Goal: Task Accomplishment & Management: Complete application form

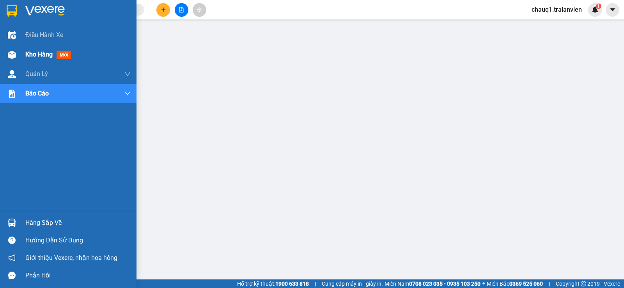
click at [38, 52] on span "Kho hàng" at bounding box center [38, 54] width 27 height 7
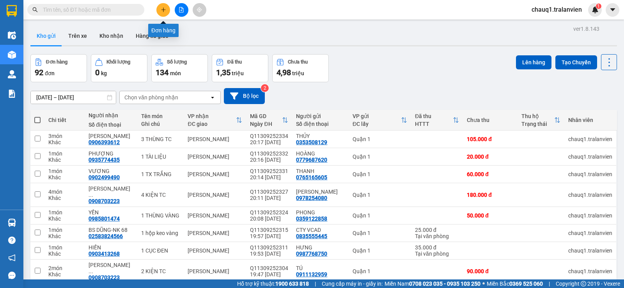
click at [162, 9] on icon "plus" at bounding box center [163, 9] width 5 height 5
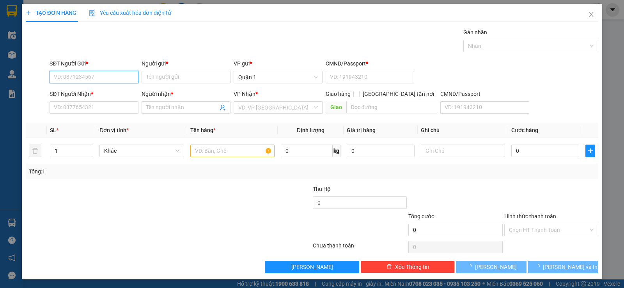
click at [74, 82] on input "SĐT Người Gửi *" at bounding box center [94, 77] width 89 height 12
type input "0522724358"
click at [202, 75] on input "Người gửi *" at bounding box center [186, 77] width 89 height 12
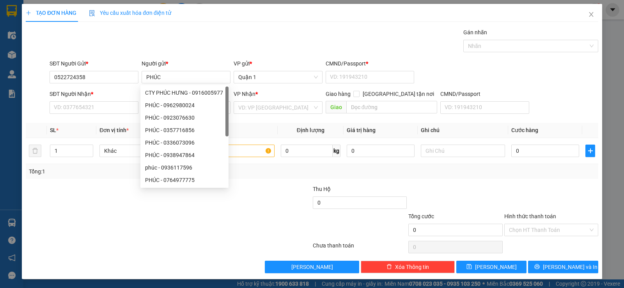
click at [215, 44] on div "Gán nhãn Nhãn" at bounding box center [324, 41] width 552 height 27
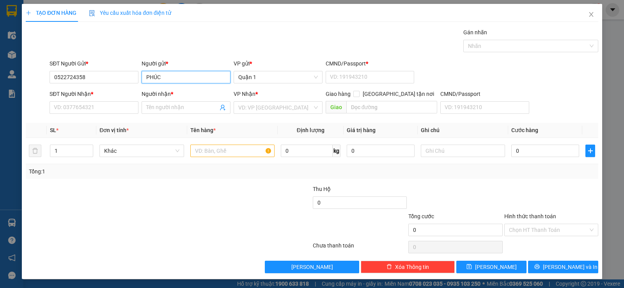
click at [178, 80] on input "PHÚC" at bounding box center [186, 77] width 89 height 12
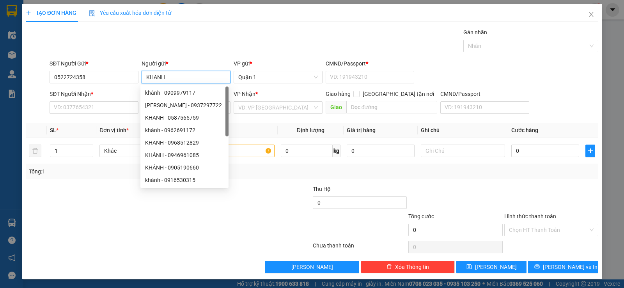
type input "KHANH"
click at [197, 39] on div "Gán nhãn Nhãn" at bounding box center [324, 41] width 552 height 27
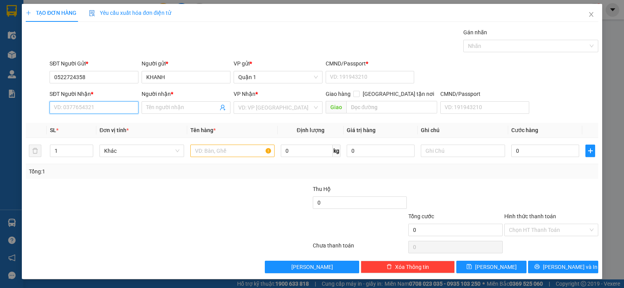
click at [81, 111] on input "SĐT Người Nhận *" at bounding box center [94, 107] width 89 height 12
type input "0918204572"
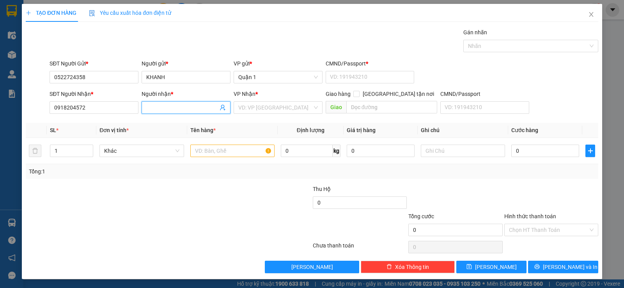
click at [188, 104] on input "Người nhận *" at bounding box center [182, 107] width 72 height 9
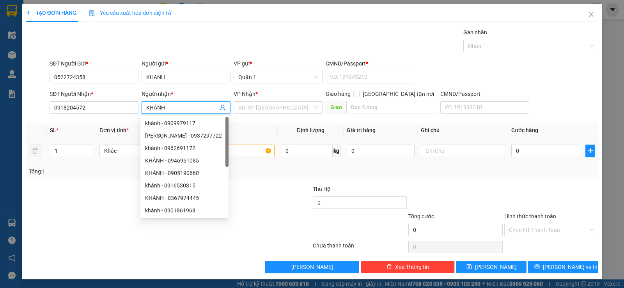
type input "KHÁNH"
click at [255, 148] on input "text" at bounding box center [232, 151] width 84 height 12
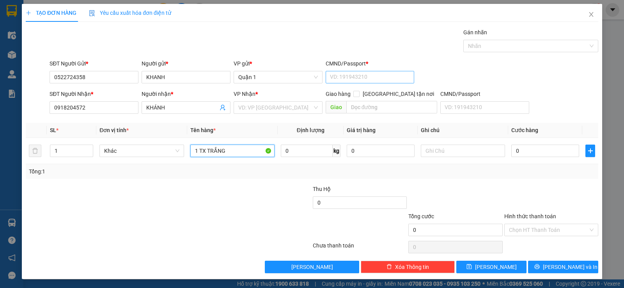
type input "1 TX TRẮNG"
click at [361, 75] on input "CMND/Passport *" at bounding box center [370, 77] width 89 height 12
type input "1"
click at [527, 152] on input "0" at bounding box center [545, 151] width 68 height 12
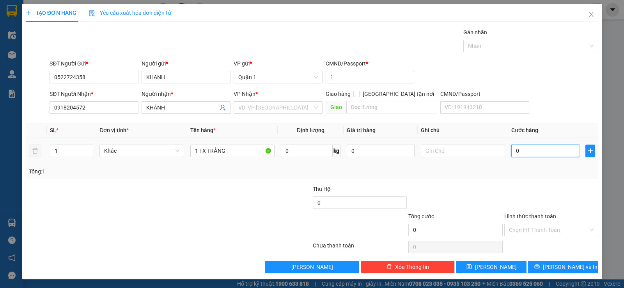
type input "3"
type input "35"
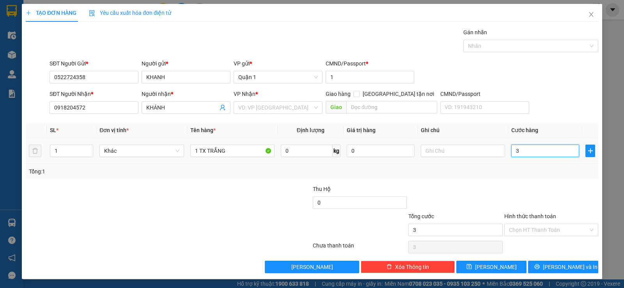
type input "35"
type input "35.000"
click at [471, 186] on div at bounding box center [456, 198] width 96 height 27
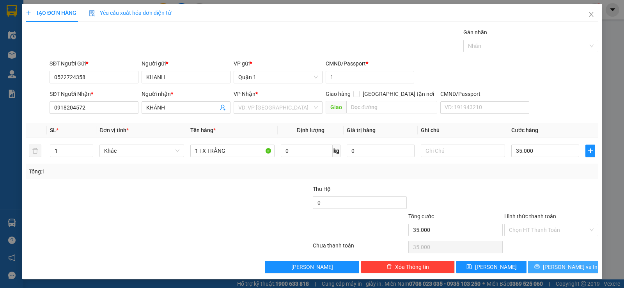
click at [564, 264] on span "[PERSON_NAME] và In" at bounding box center [570, 267] width 55 height 9
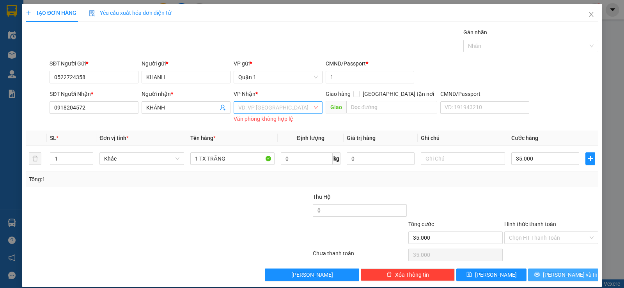
click at [280, 114] on div "VD: VP [GEOGRAPHIC_DATA]" at bounding box center [278, 107] width 89 height 12
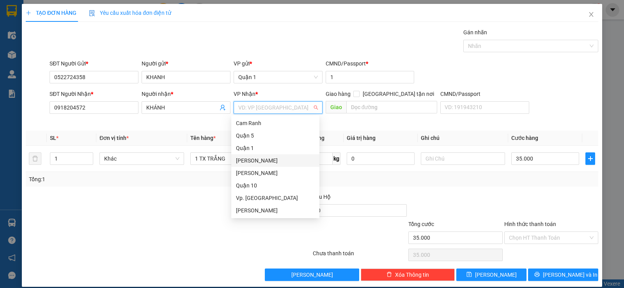
click at [266, 160] on div "[PERSON_NAME]" at bounding box center [275, 160] width 79 height 9
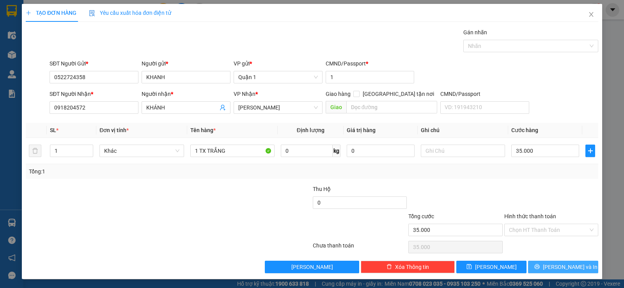
click at [558, 268] on span "[PERSON_NAME] và In" at bounding box center [570, 267] width 55 height 9
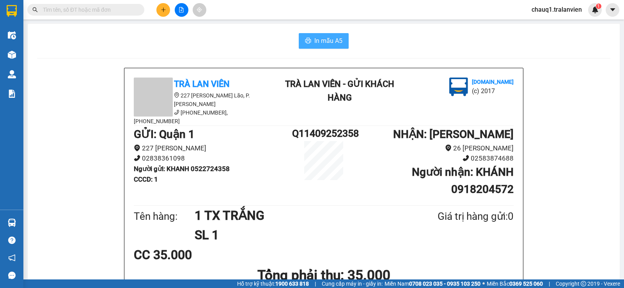
click at [334, 46] on button "In mẫu A5" at bounding box center [324, 41] width 50 height 16
click at [321, 40] on span "In mẫu A5" at bounding box center [328, 41] width 28 height 10
click at [162, 11] on icon "plus" at bounding box center [163, 9] width 5 height 5
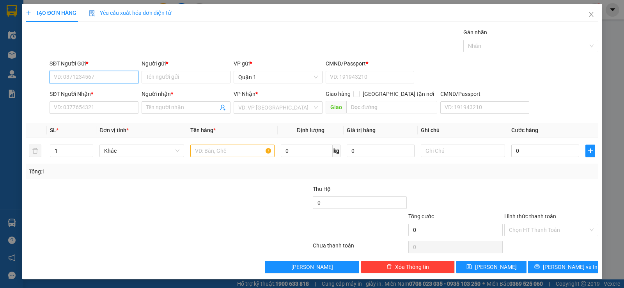
click at [111, 78] on input "SĐT Người Gửi *" at bounding box center [94, 77] width 89 height 12
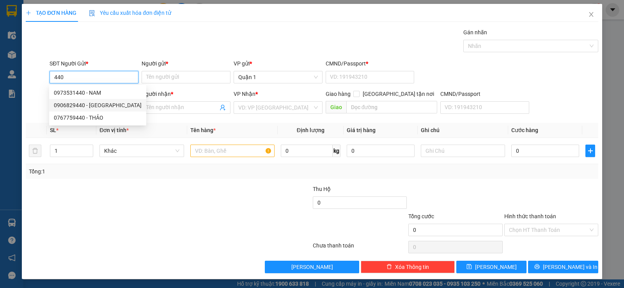
click at [99, 104] on div "0906829440 - [GEOGRAPHIC_DATA]" at bounding box center [98, 105] width 88 height 9
type input "0906829440"
type input "HÀ"
type input "1"
type input "0905118987"
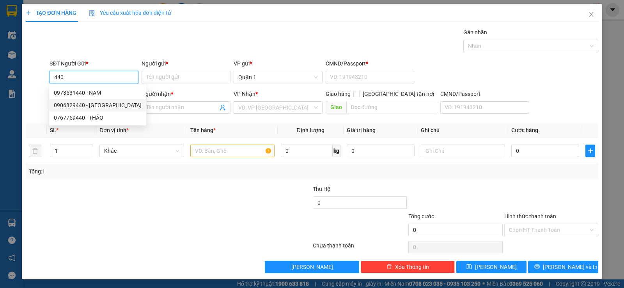
type input "[DEMOGRAPHIC_DATA][GEOGRAPHIC_DATA]"
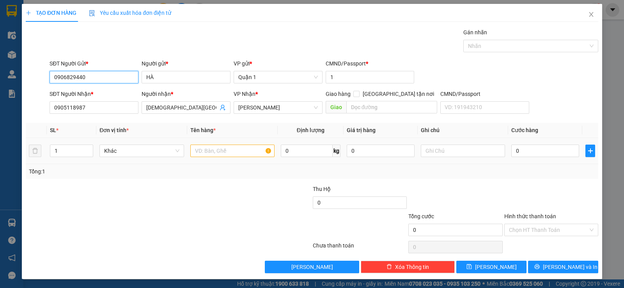
type input "0906829440"
click at [242, 148] on input "text" at bounding box center [232, 151] width 84 height 12
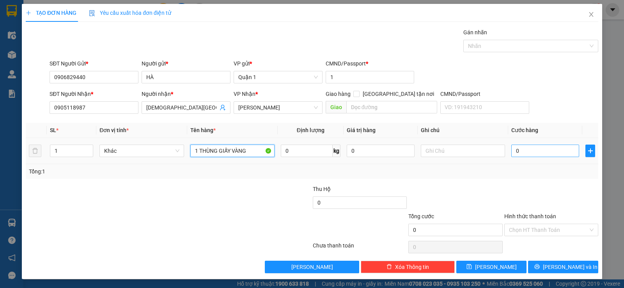
type input "1 THÙNG GIẤY VÀNG"
click at [562, 145] on input "0" at bounding box center [545, 151] width 68 height 12
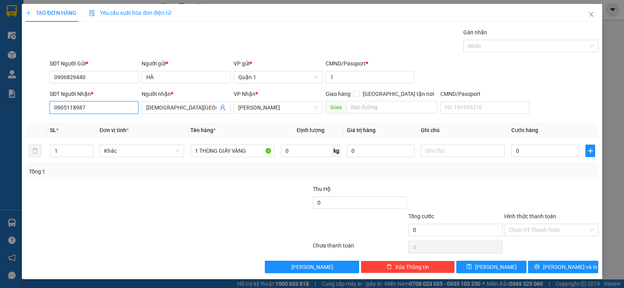
click at [69, 105] on input "0905118987" at bounding box center [94, 107] width 89 height 12
click at [70, 105] on input "0905118987" at bounding box center [94, 107] width 89 height 12
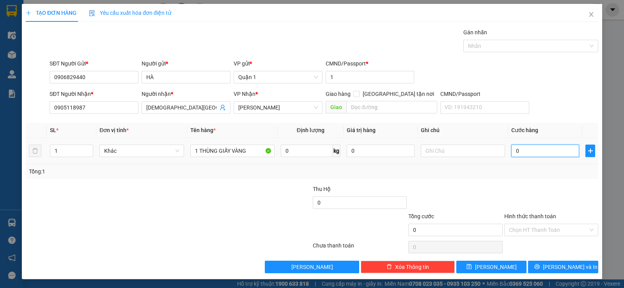
click at [555, 150] on input "0" at bounding box center [545, 151] width 68 height 12
type input "5"
type input "50"
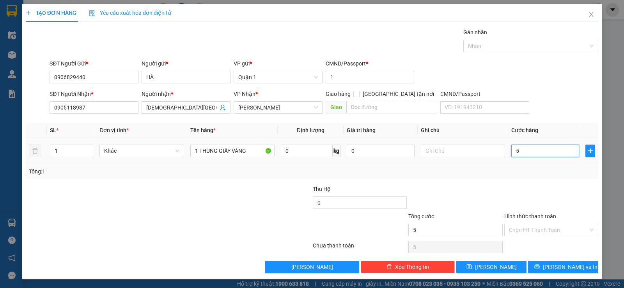
type input "50"
type input "50.000"
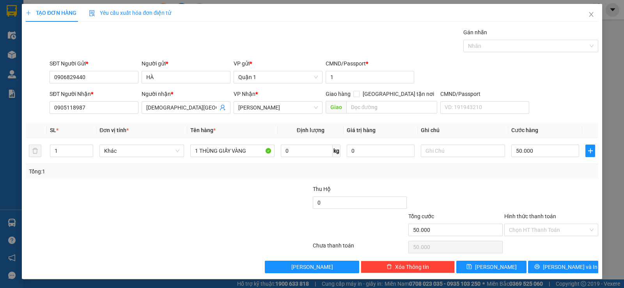
click at [543, 169] on div "Tổng: 1" at bounding box center [312, 171] width 566 height 9
click at [572, 264] on span "[PERSON_NAME] và In" at bounding box center [570, 267] width 55 height 9
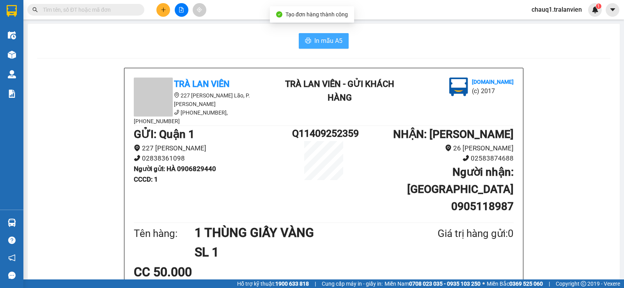
click at [312, 34] on button "In mẫu A5" at bounding box center [324, 41] width 50 height 16
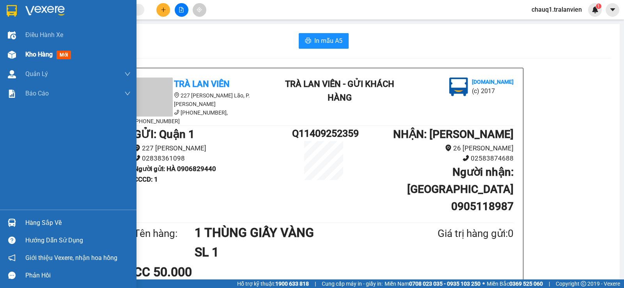
click at [36, 55] on span "Kho hàng" at bounding box center [38, 54] width 27 height 7
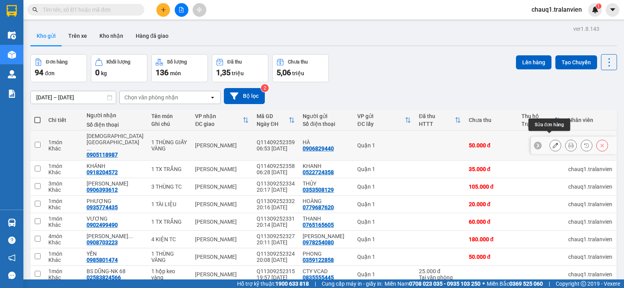
click at [552, 140] on button at bounding box center [555, 146] width 11 height 14
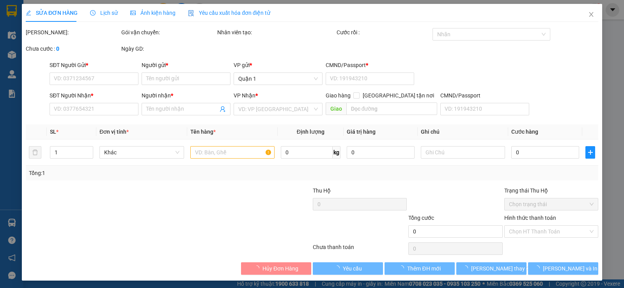
type input "0906829440"
type input "HÀ"
type input "1"
type input "0905118987"
type input "[DEMOGRAPHIC_DATA][GEOGRAPHIC_DATA]"
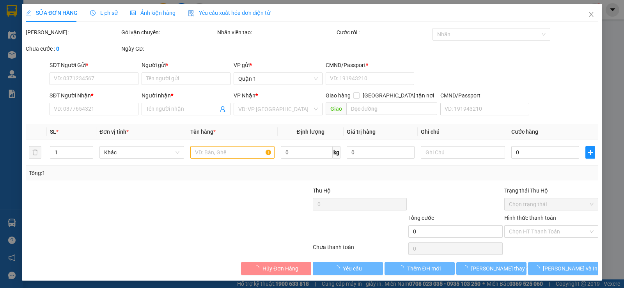
type input "50.000"
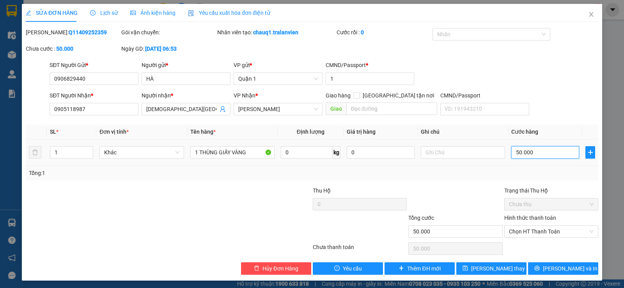
click at [527, 152] on input "50.000" at bounding box center [545, 152] width 68 height 12
type input "6"
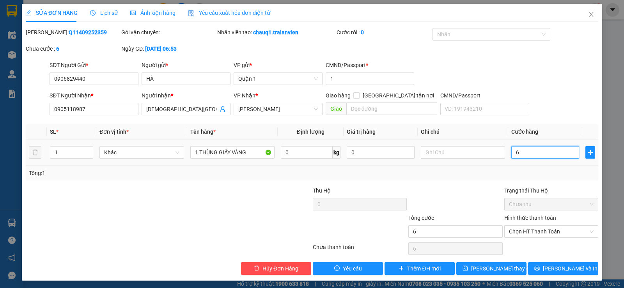
type input "60"
type input "60.000"
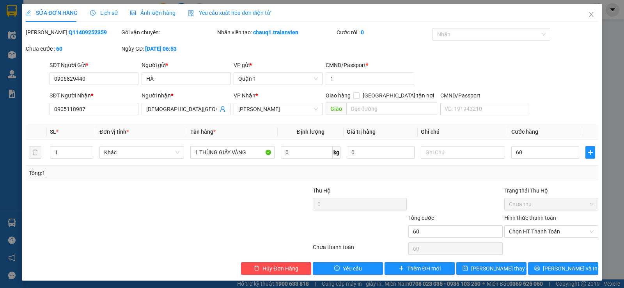
type input "60.000"
click at [529, 172] on div "Tổng: 1" at bounding box center [312, 173] width 566 height 9
click at [561, 267] on span "[PERSON_NAME] và In" at bounding box center [570, 269] width 55 height 9
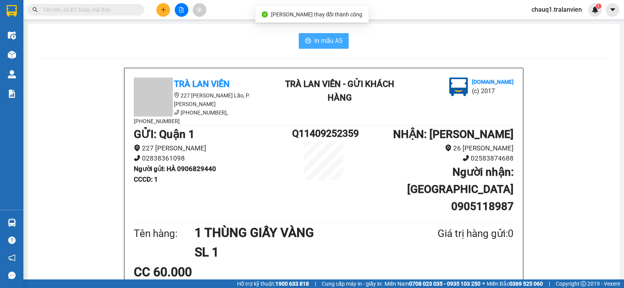
click at [316, 44] on span "In mẫu A5" at bounding box center [328, 41] width 28 height 10
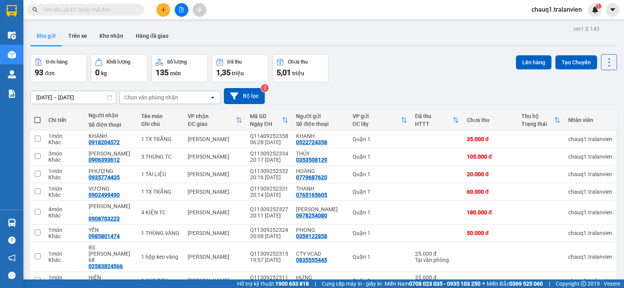
click at [79, 9] on input "text" at bounding box center [89, 9] width 92 height 9
paste input "0905118987"
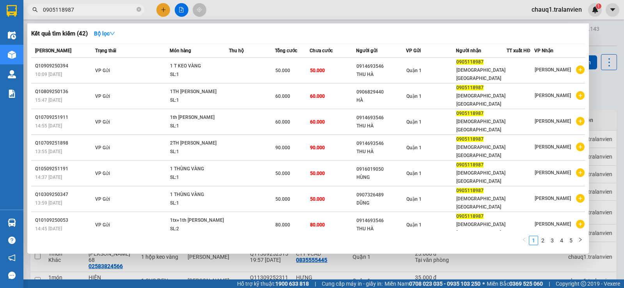
type input "0905118987"
